Goal: Use online tool/utility: Utilize a website feature to perform a specific function

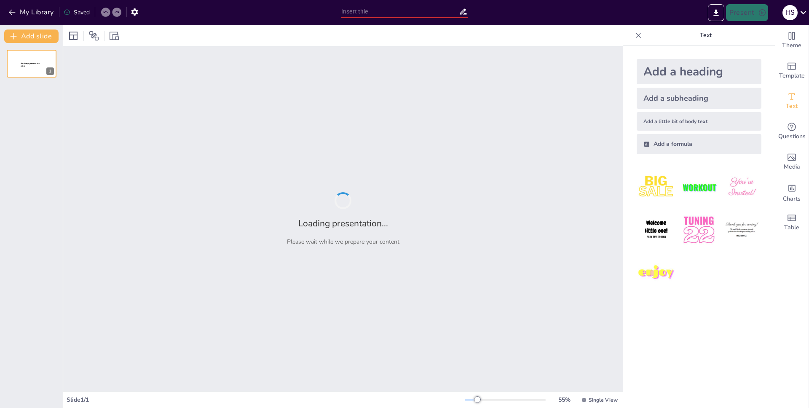
type input "test"
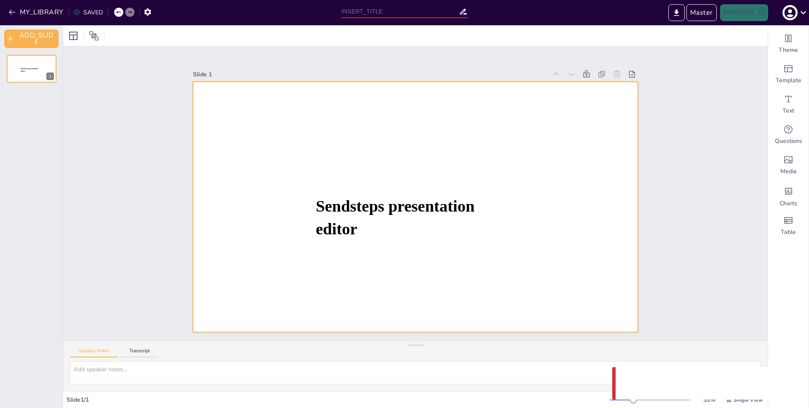
type input "Untitled presentation"
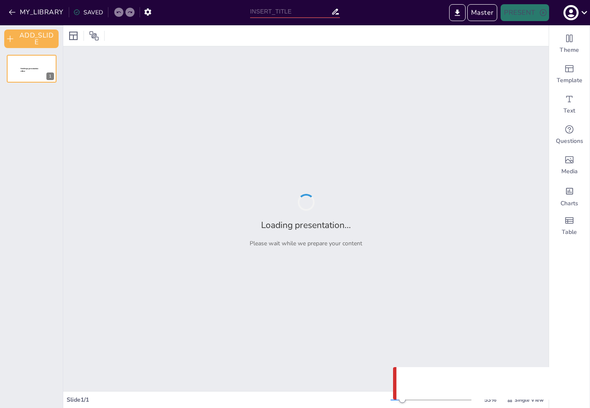
type input "Untitled presentation"
